Goal: Find specific page/section: Find specific page/section

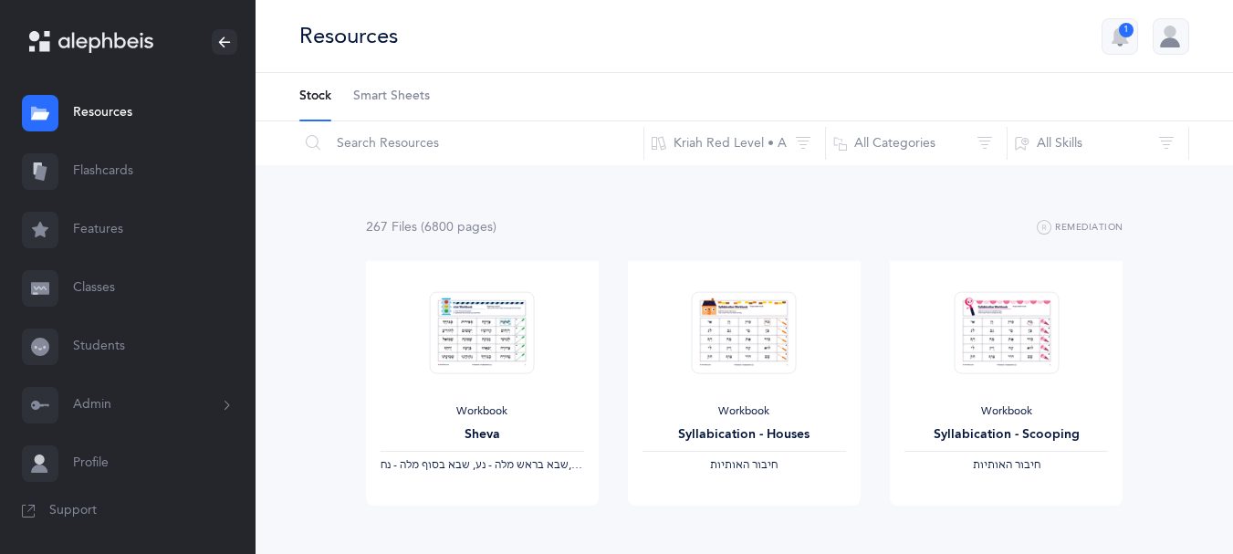
scroll to position [14, 0]
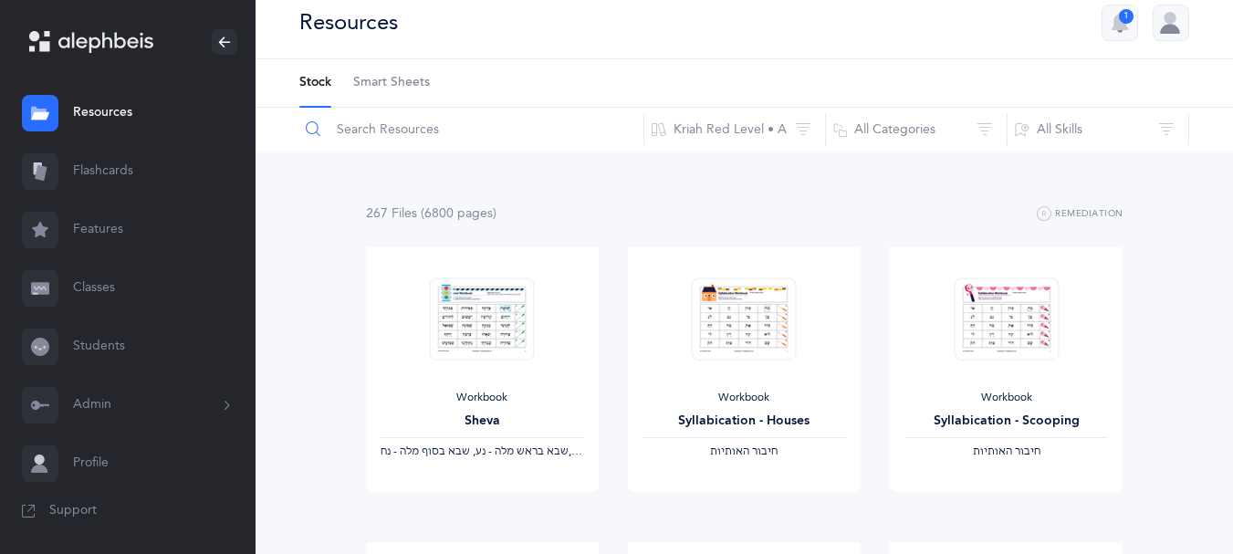
click at [357, 138] on input "text" at bounding box center [472, 130] width 346 height 44
click at [363, 138] on input "text" at bounding box center [472, 130] width 346 height 44
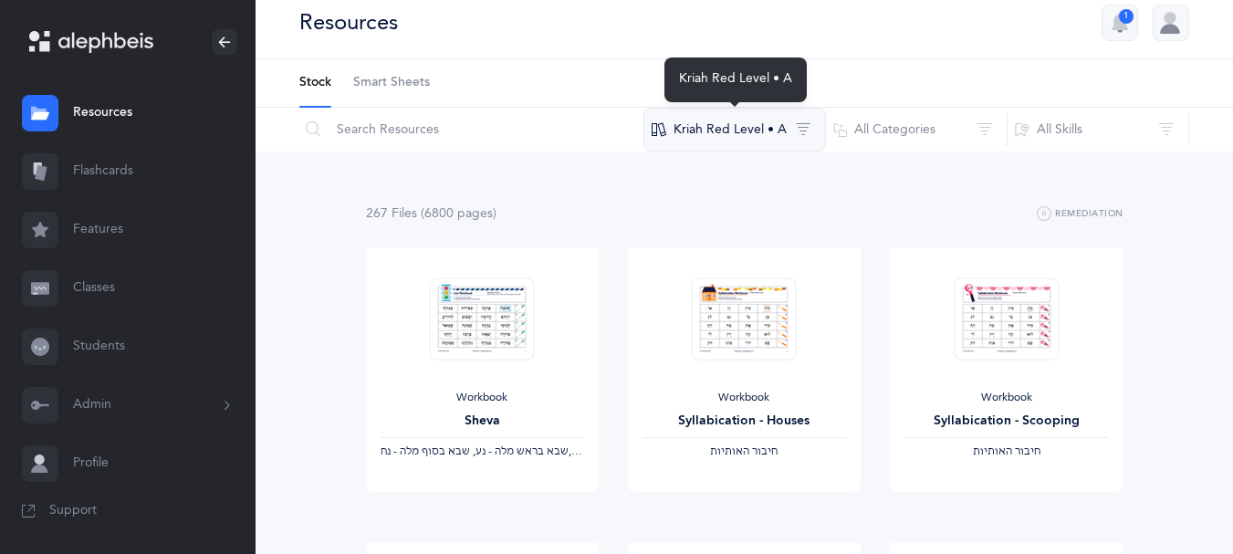
click at [740, 132] on button "Kriah Red Level • A" at bounding box center [735, 130] width 183 height 44
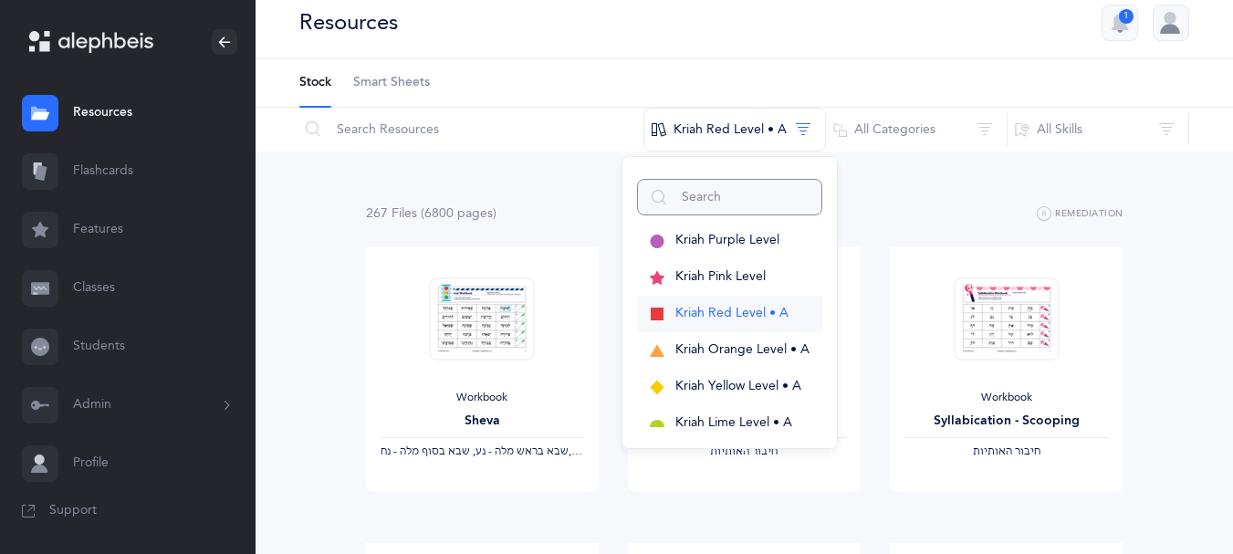
scroll to position [7, 0]
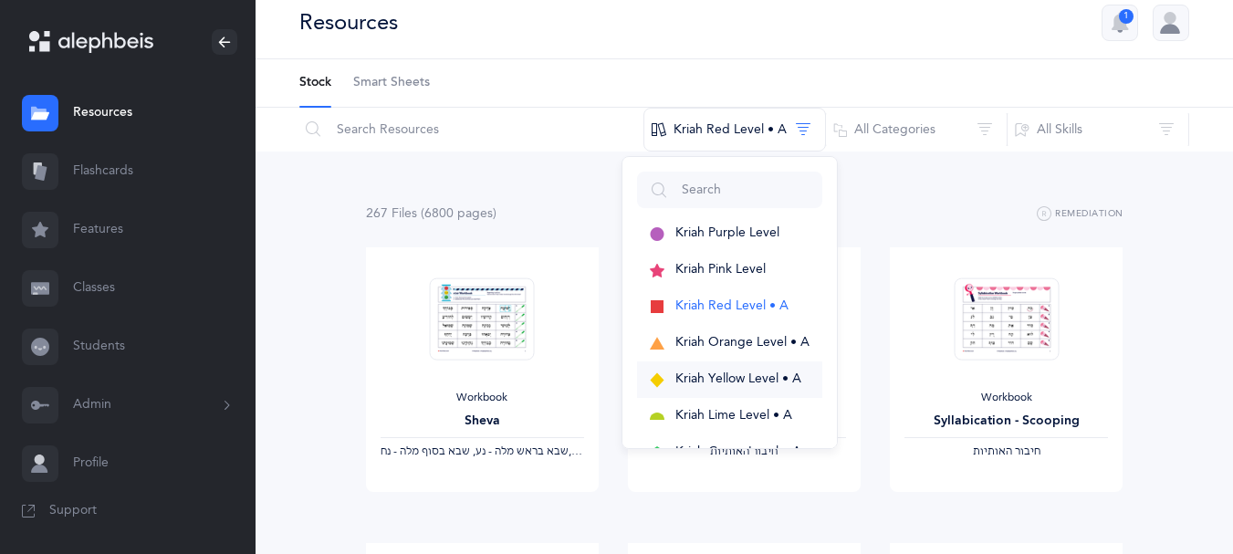
click at [714, 370] on button "Kriah Yellow Level • A" at bounding box center [729, 380] width 185 height 37
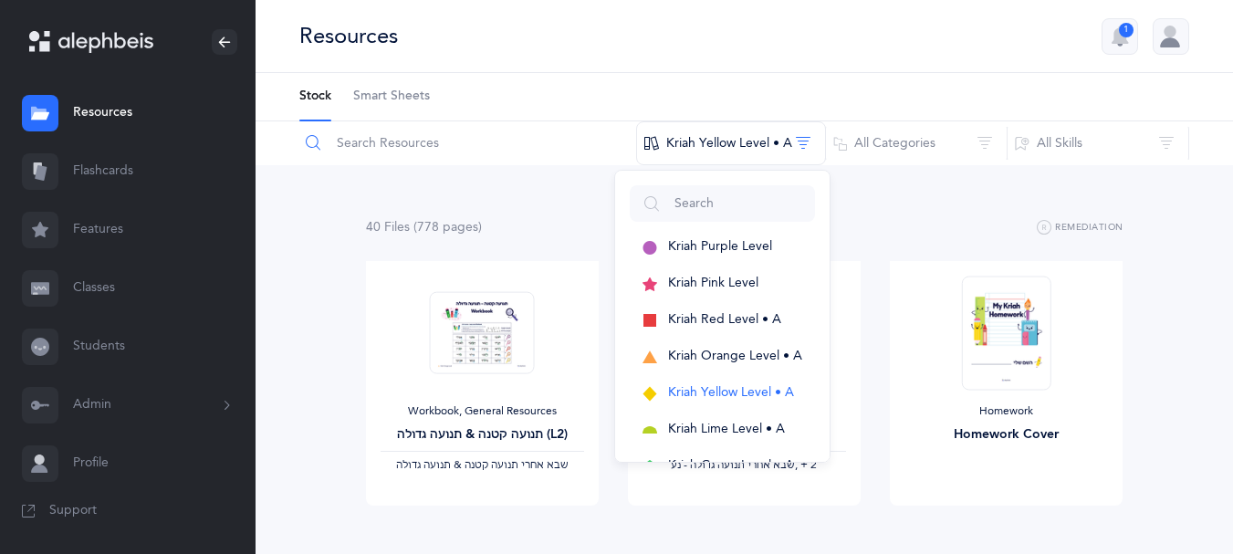
click at [481, 142] on input "text" at bounding box center [468, 143] width 339 height 44
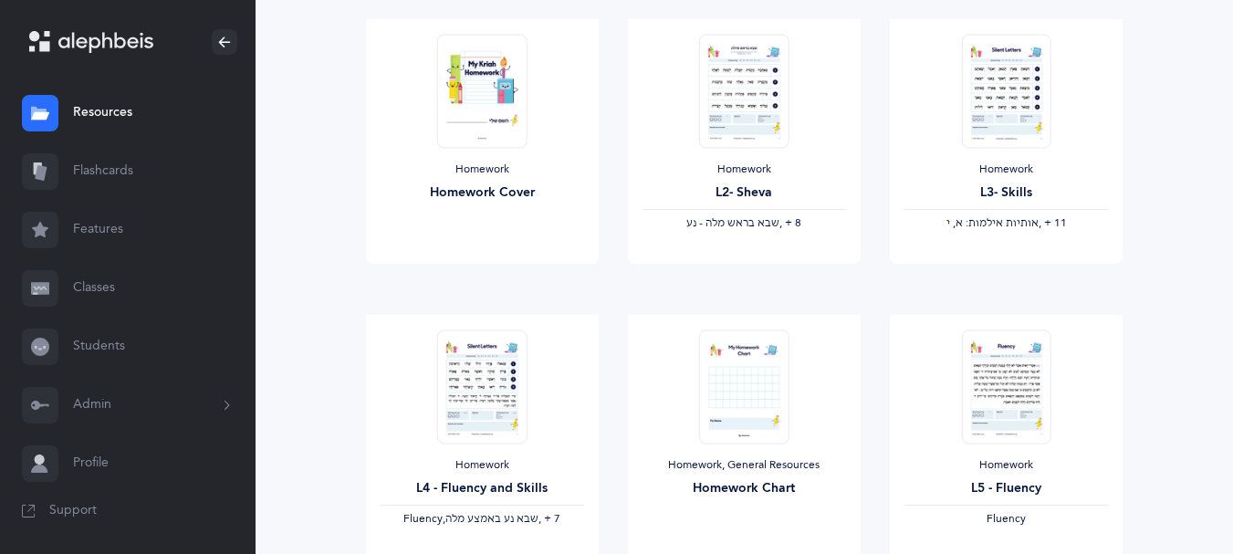
scroll to position [237, 0]
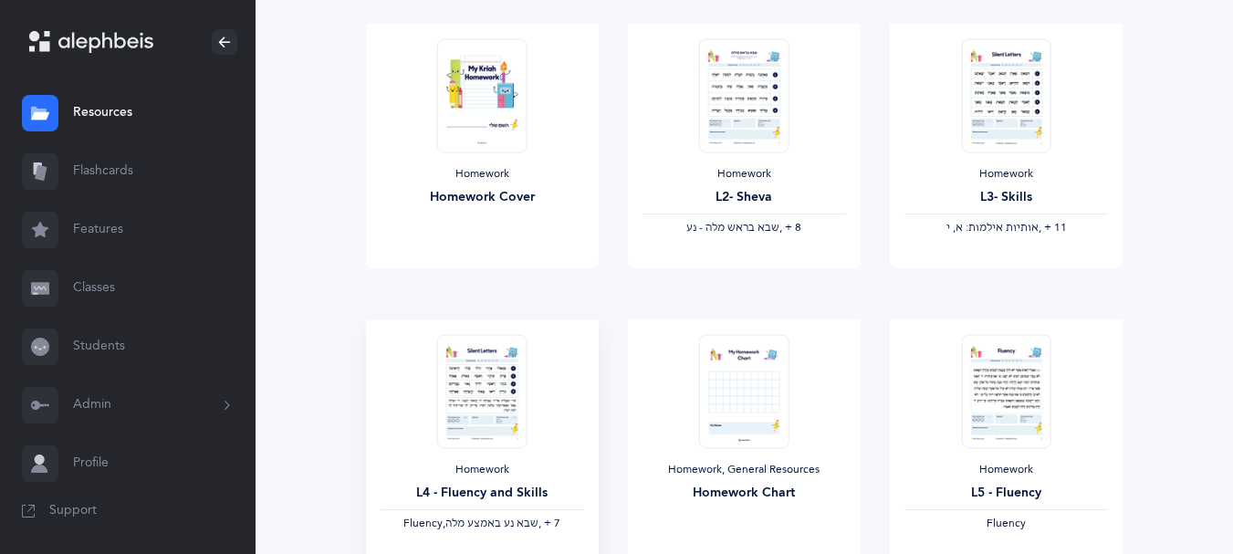
type input "home"
click at [492, 385] on img at bounding box center [481, 391] width 89 height 114
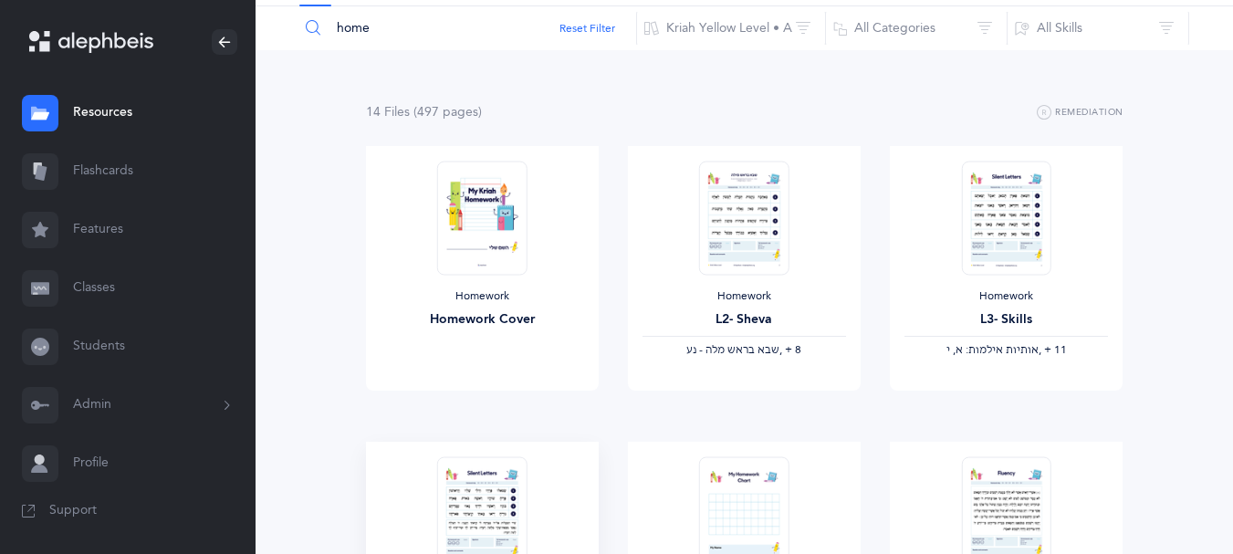
scroll to position [79, 0]
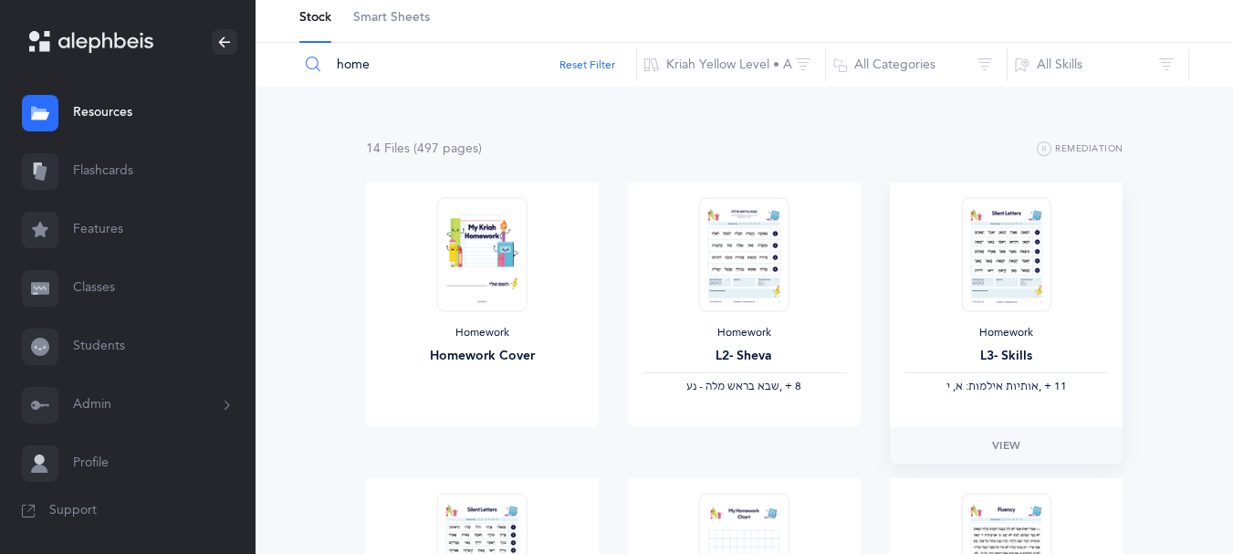
click at [994, 289] on img at bounding box center [1006, 254] width 89 height 114
click at [1011, 434] on link "View" at bounding box center [1006, 445] width 233 height 37
